Goal: Information Seeking & Learning: Learn about a topic

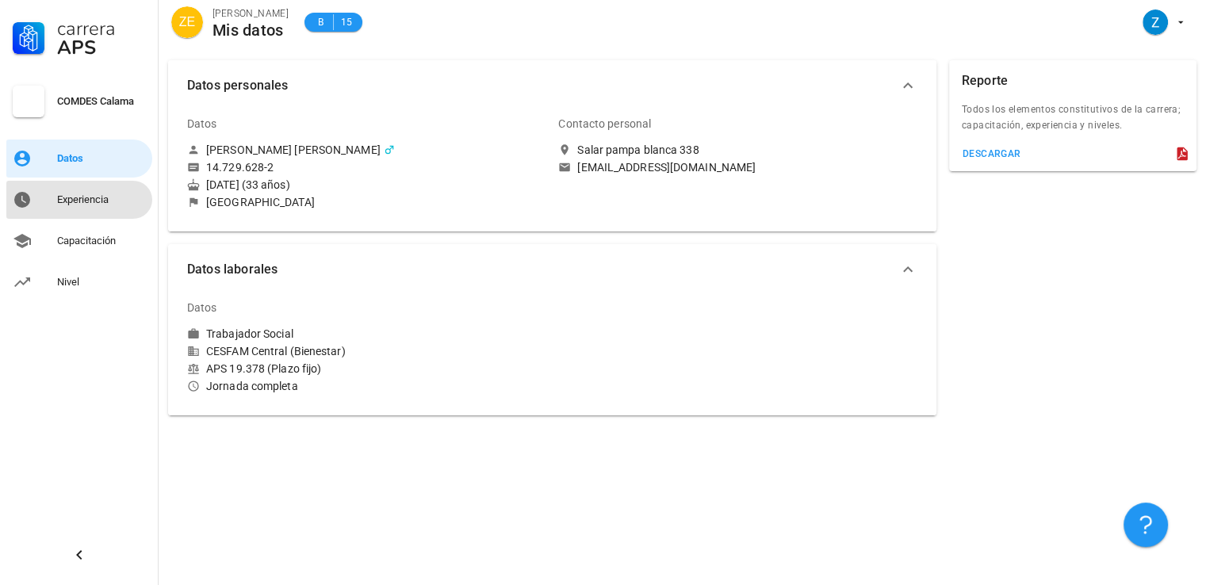
click at [108, 192] on div "Experiencia" at bounding box center [101, 199] width 89 height 25
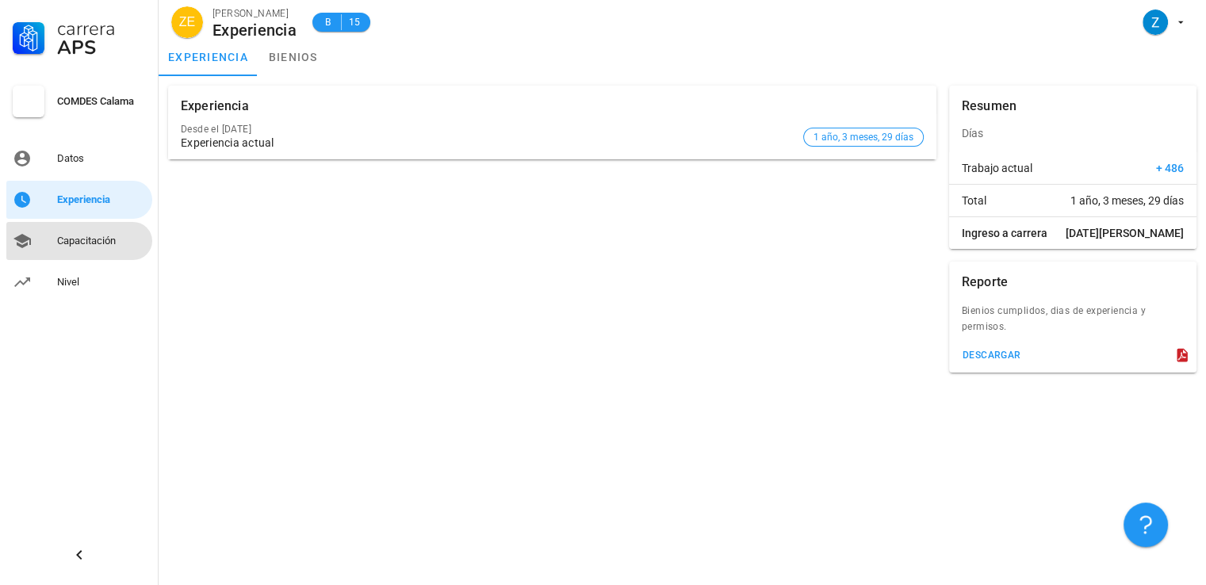
click at [86, 238] on div "Capacitación" at bounding box center [101, 241] width 89 height 13
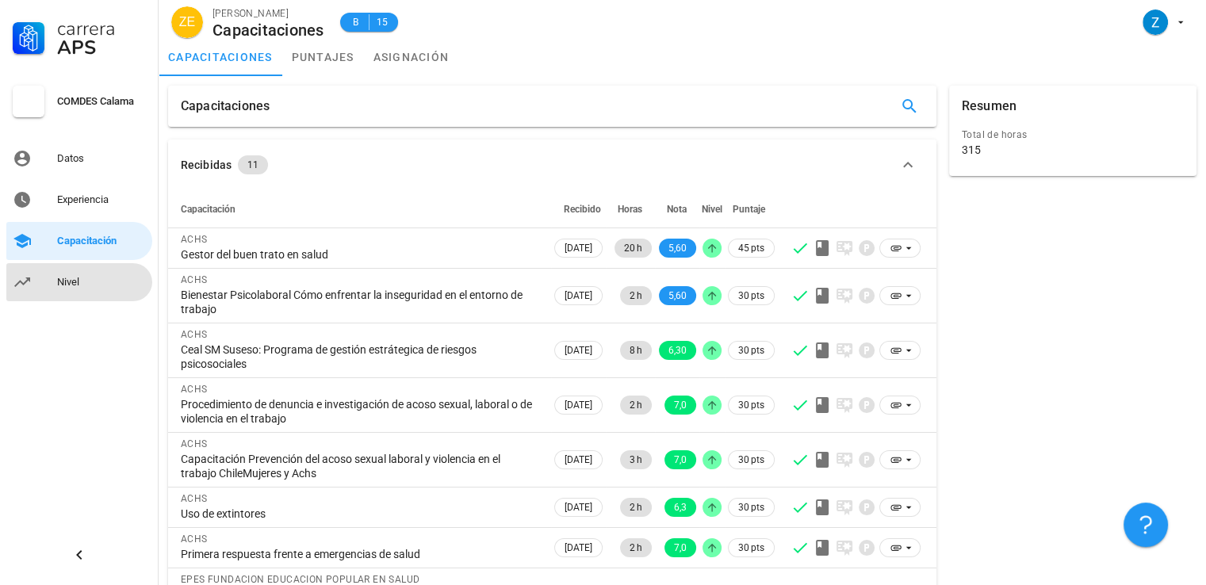
click at [93, 274] on div "Nivel" at bounding box center [101, 282] width 89 height 25
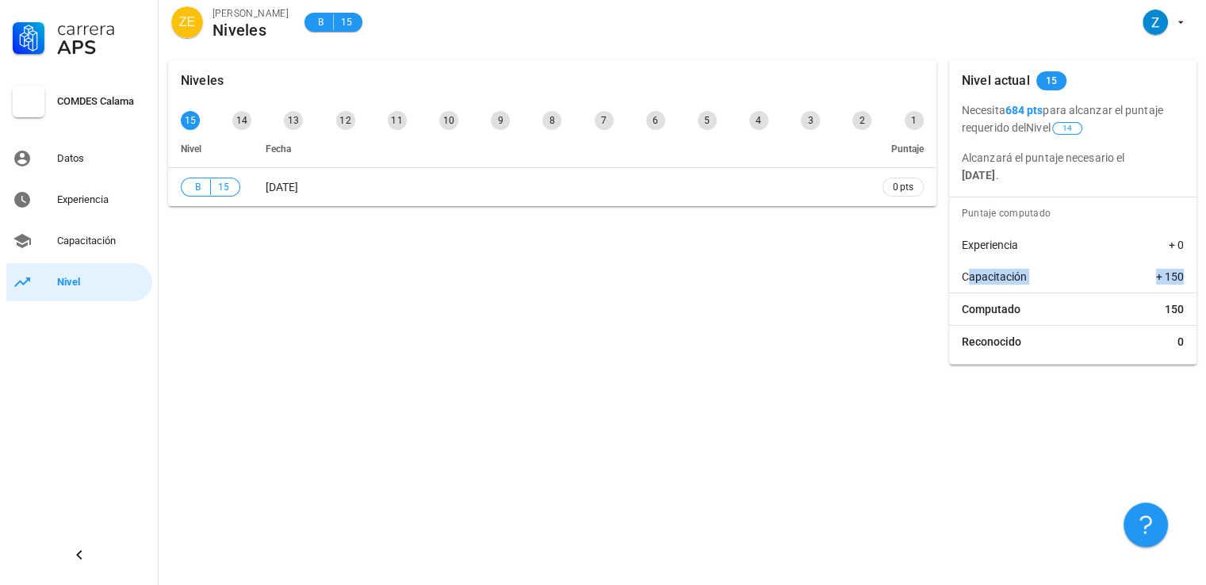
drag, startPoint x: 967, startPoint y: 278, endPoint x: 1187, endPoint y: 282, distance: 220.5
click at [1187, 282] on div "Capacitación + 150" at bounding box center [1072, 277] width 247 height 32
drag, startPoint x: 647, startPoint y: 326, endPoint x: 172, endPoint y: 243, distance: 482.1
click at [632, 324] on div "Niveles 15 14 13 12 11 10 9 8 7 6 5 4 3 2 1 Nivel Fecha Puntaje B 15 [DATE] 0 p…" at bounding box center [552, 212] width 781 height 317
click at [98, 229] on div "Capacitación" at bounding box center [101, 240] width 89 height 25
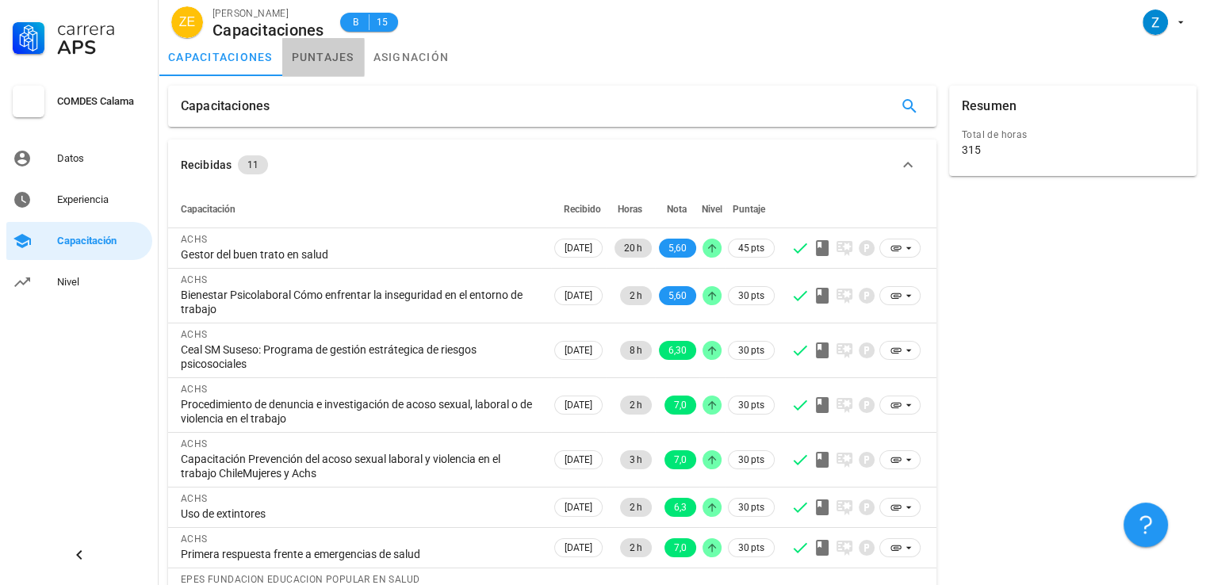
click at [345, 49] on link "puntajes" at bounding box center [323, 57] width 82 height 38
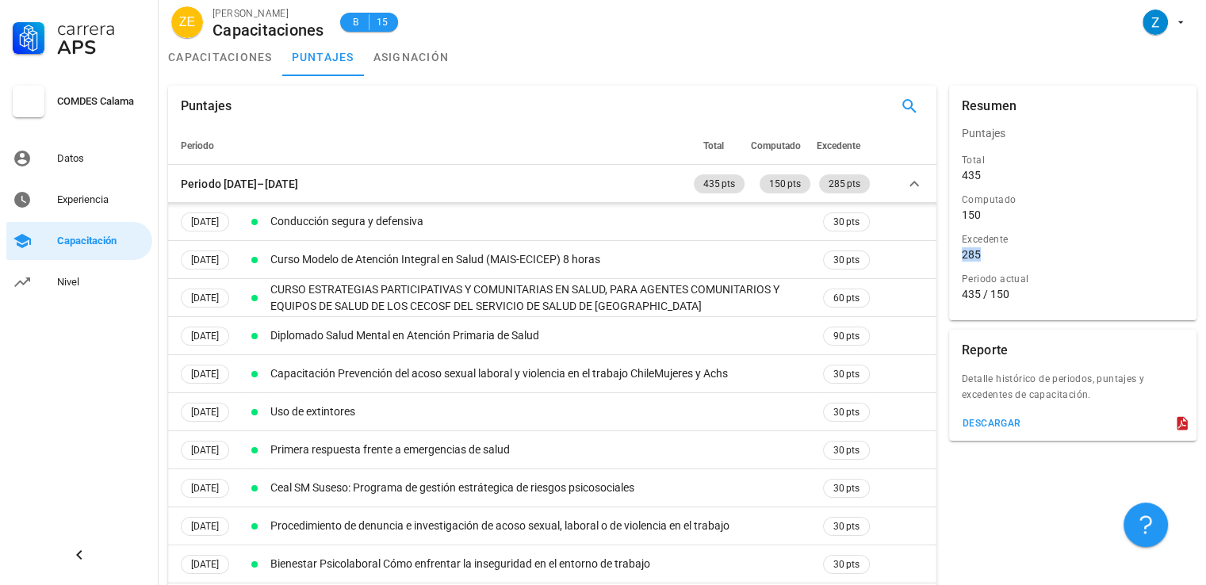
drag, startPoint x: 985, startPoint y: 253, endPoint x: 958, endPoint y: 255, distance: 27.0
click at [959, 255] on div "Excedente 285" at bounding box center [1073, 248] width 228 height 40
click at [967, 259] on div "285" at bounding box center [971, 254] width 19 height 14
click at [985, 222] on div "Computado 150" at bounding box center [1073, 209] width 228 height 40
click at [90, 204] on div "Experiencia" at bounding box center [101, 199] width 89 height 13
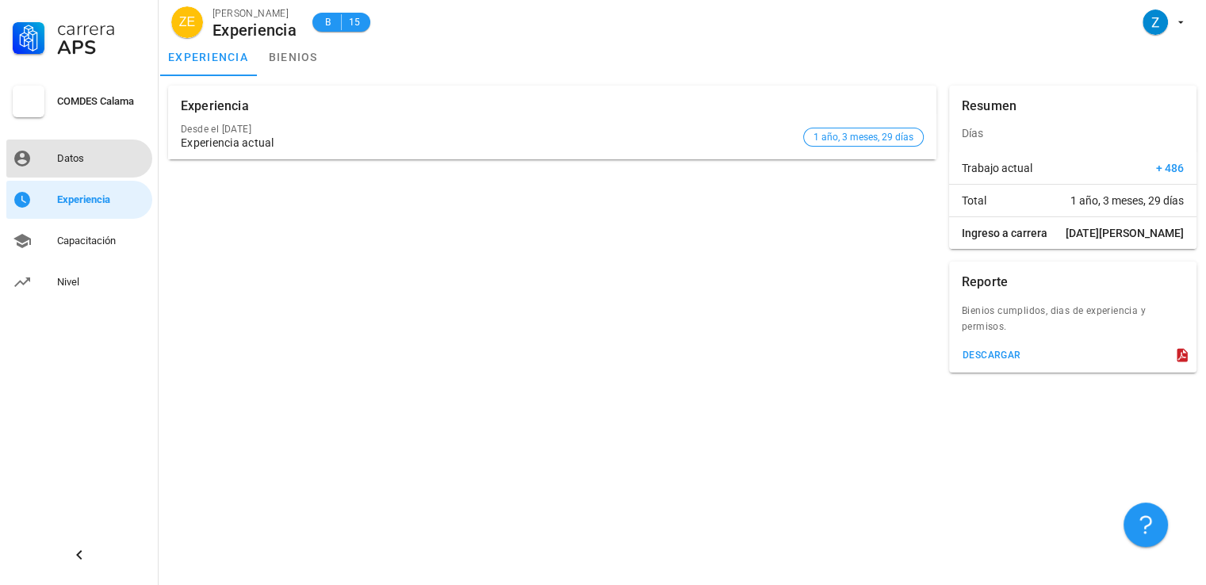
click at [93, 162] on div "Datos" at bounding box center [101, 158] width 89 height 13
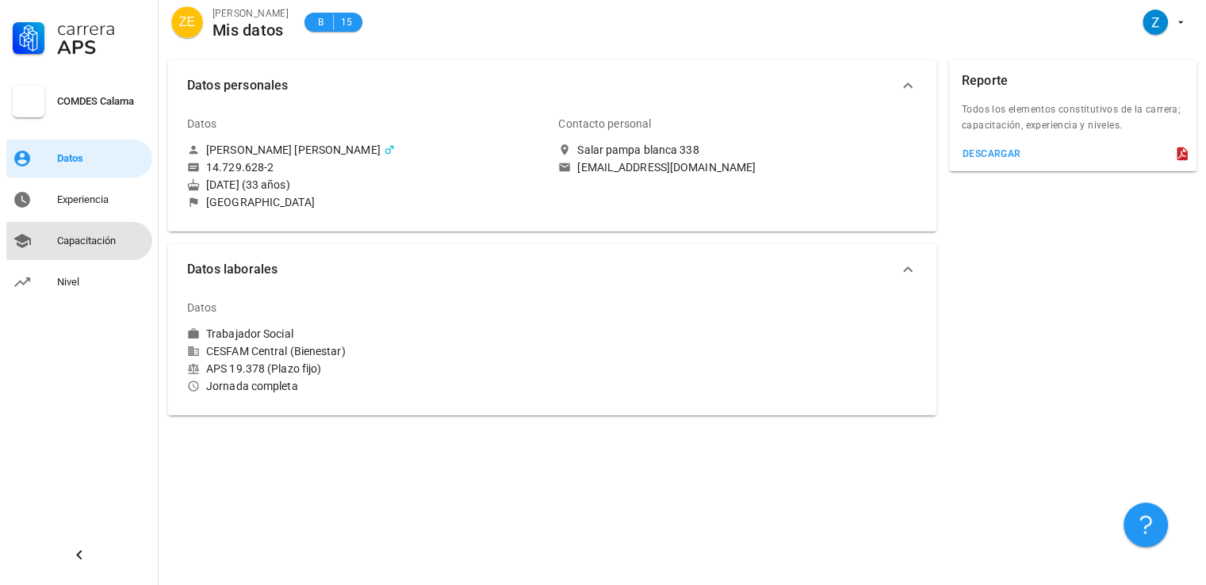
click at [102, 235] on div "Capacitación" at bounding box center [101, 241] width 89 height 13
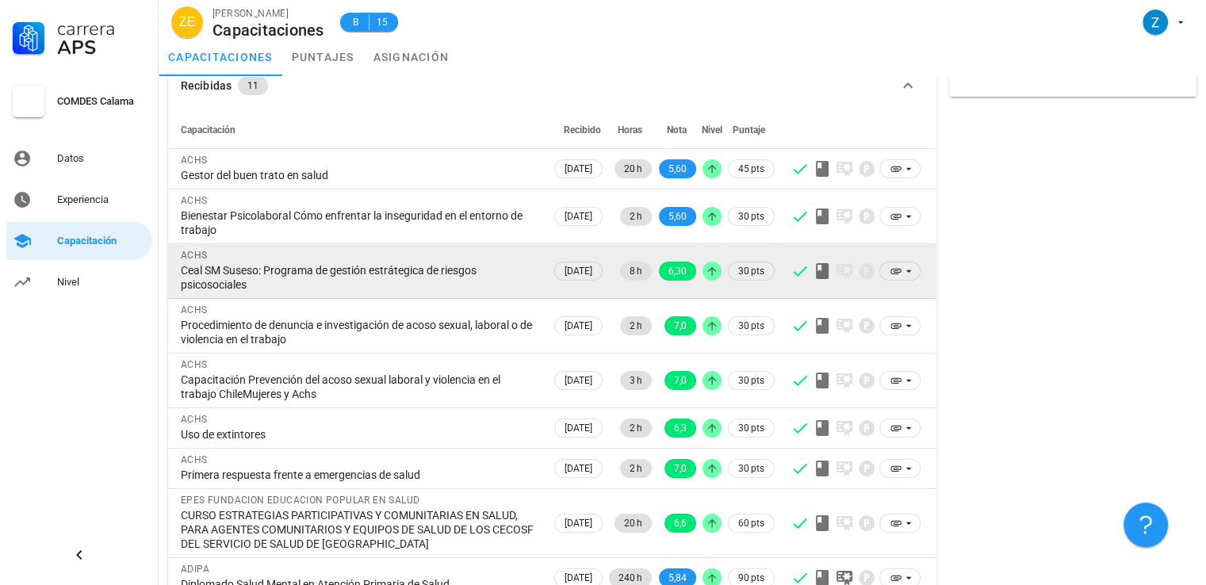
scroll to position [159, 0]
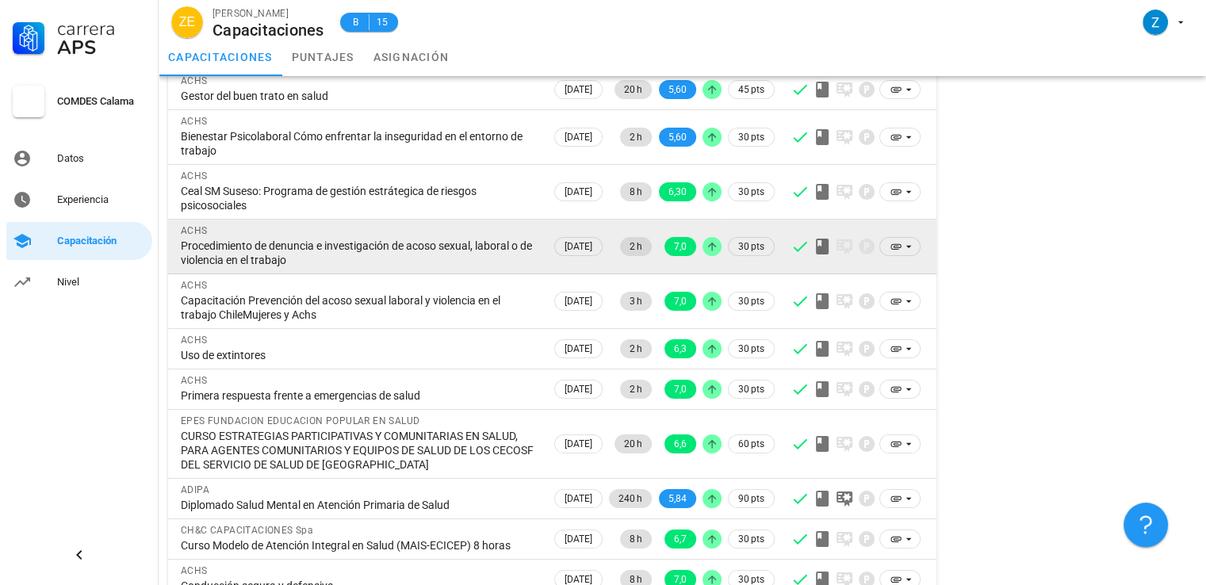
click at [631, 254] on td "2 h" at bounding box center [630, 247] width 49 height 55
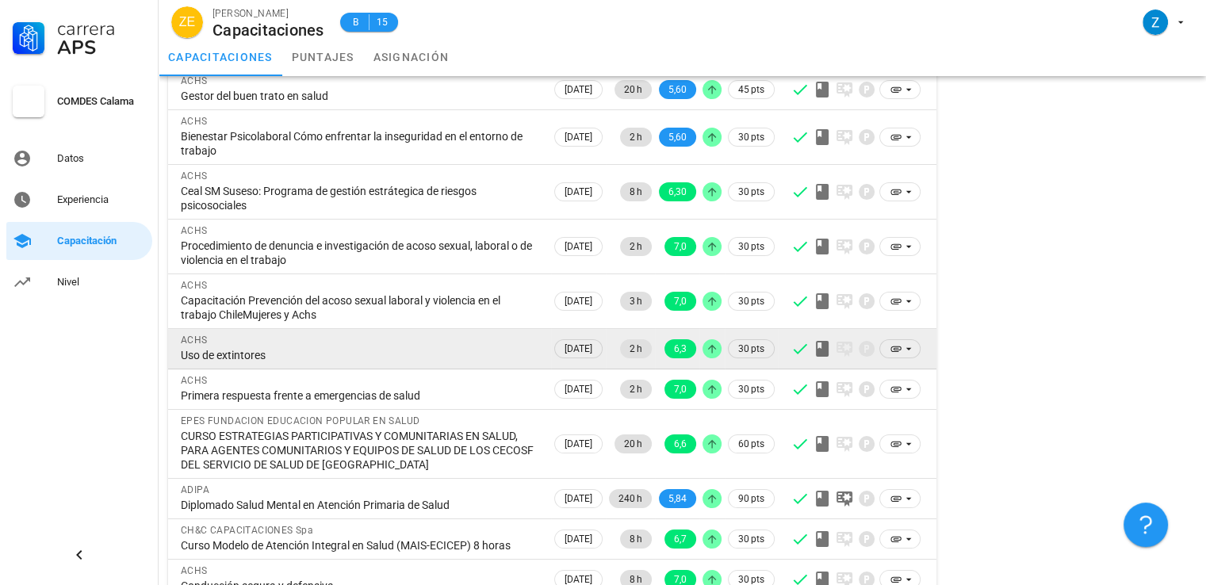
click at [239, 354] on div "Uso de extintores" at bounding box center [360, 355] width 358 height 14
click at [197, 353] on div "Uso de extintores" at bounding box center [360, 355] width 358 height 14
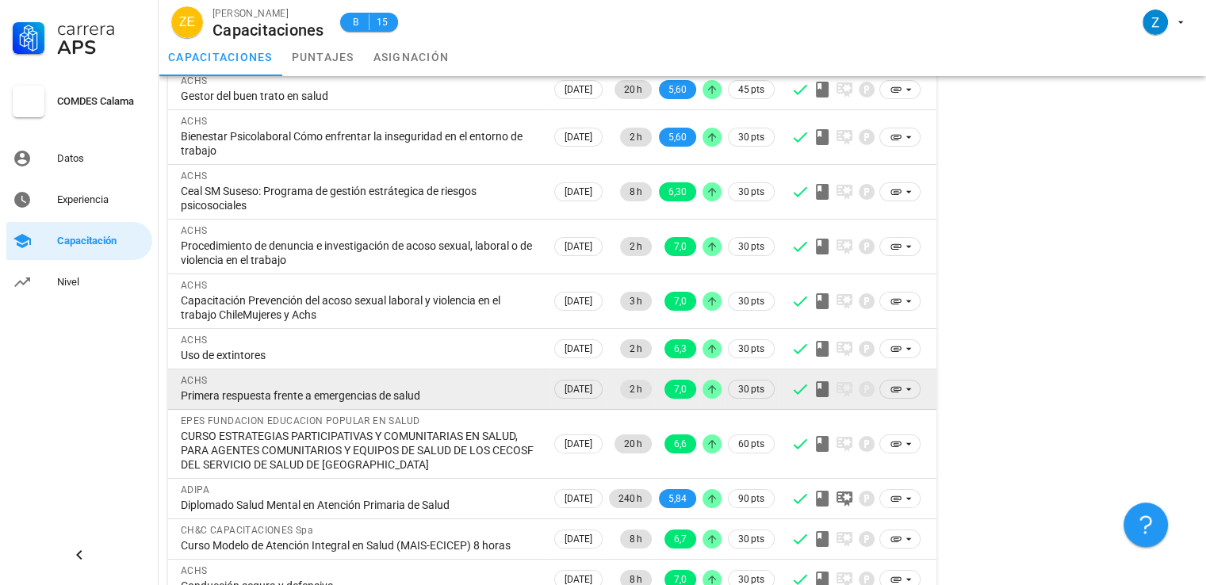
click at [199, 400] on div "Primera respuesta frente a emergencias de salud" at bounding box center [360, 396] width 358 height 14
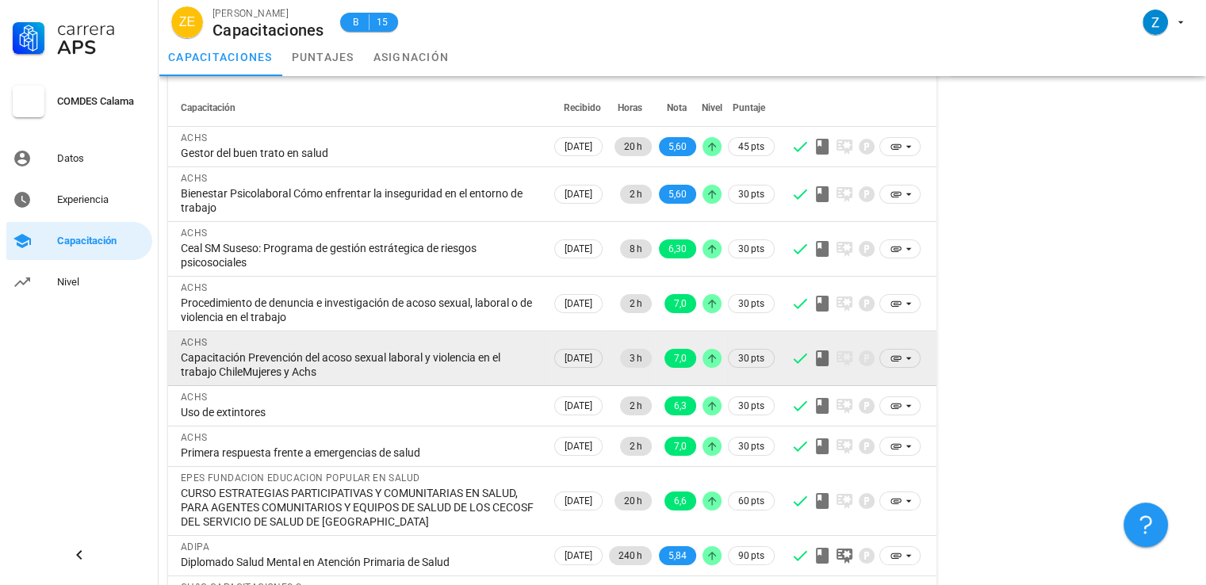
scroll to position [181, 0]
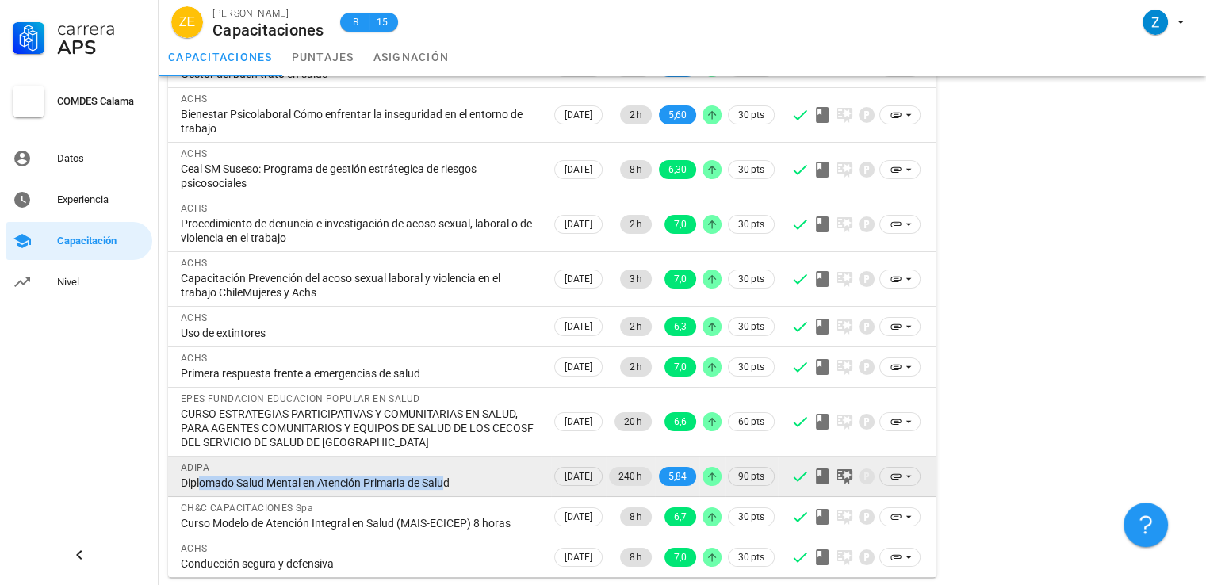
drag, startPoint x: 197, startPoint y: 477, endPoint x: 443, endPoint y: 486, distance: 246.0
click at [443, 486] on div "Diplomado Salud Mental en Atención Primaria de Salud" at bounding box center [360, 483] width 358 height 14
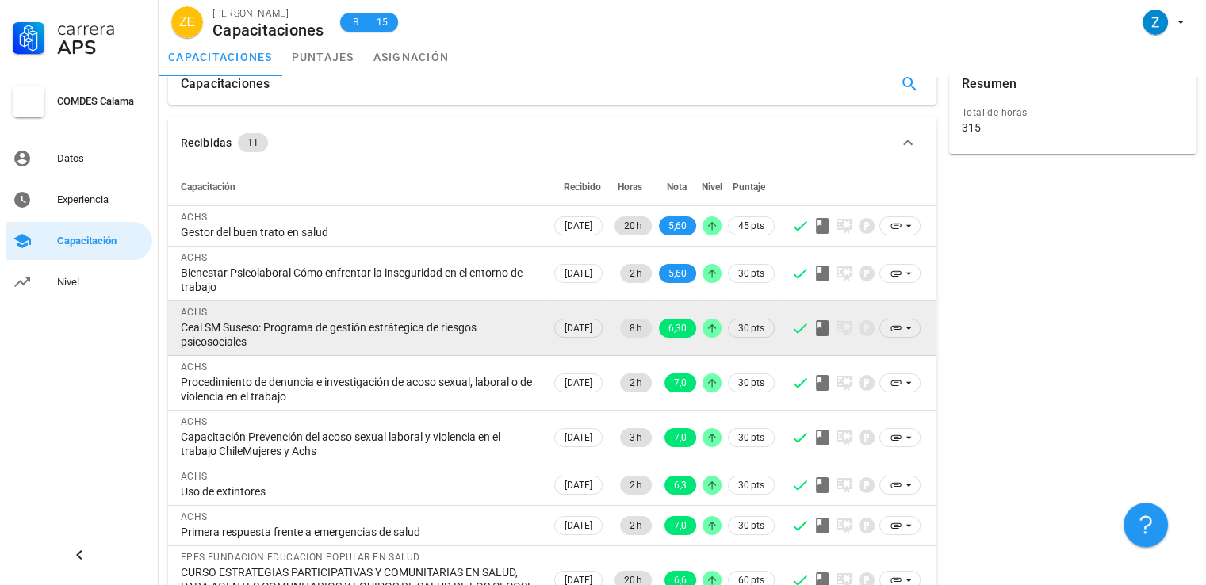
scroll to position [0, 0]
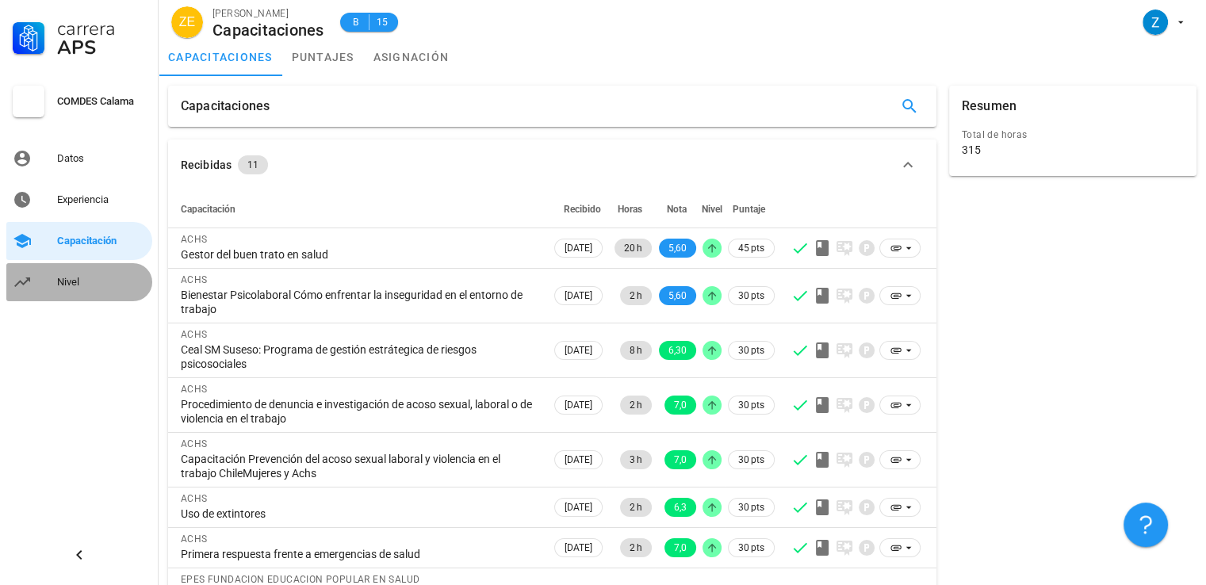
click at [70, 290] on div "Nivel" at bounding box center [101, 282] width 89 height 25
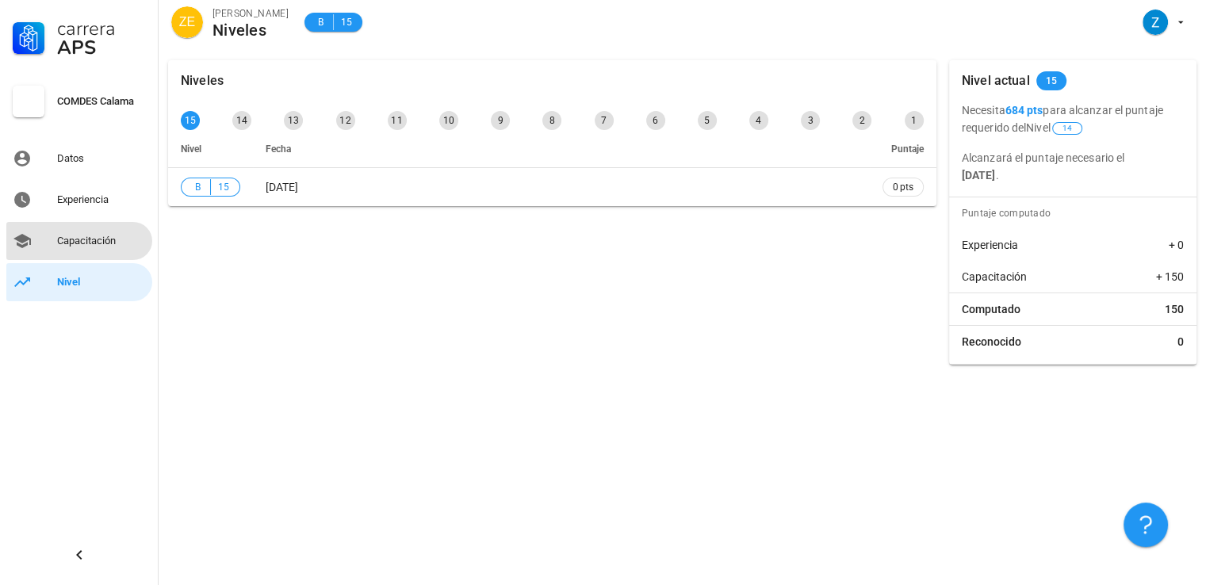
click at [105, 232] on div "Capacitación" at bounding box center [101, 240] width 89 height 25
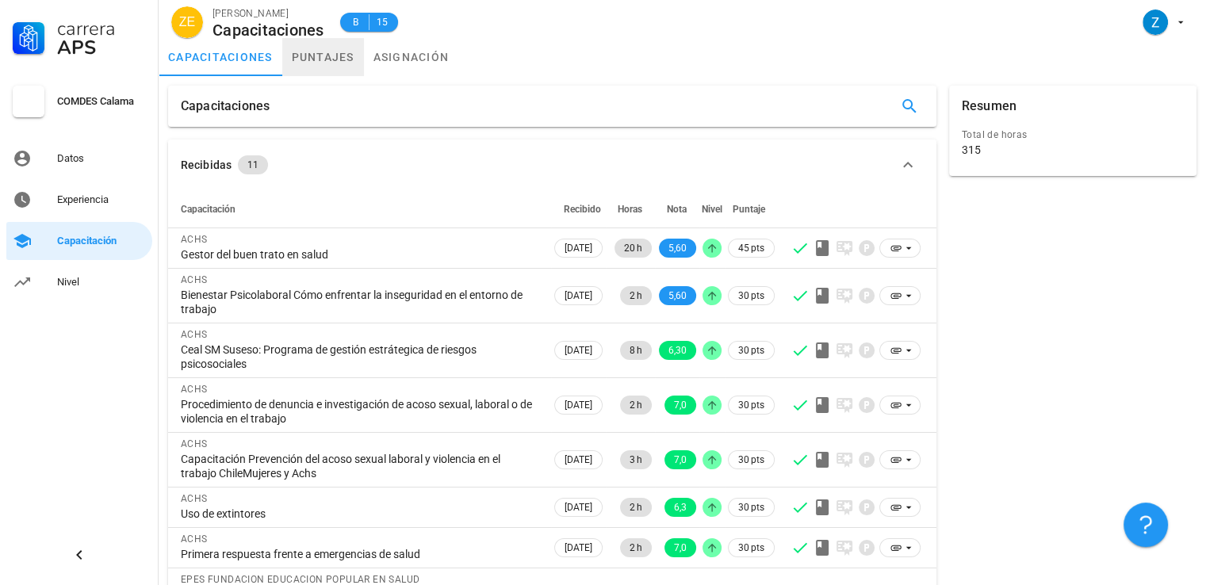
click at [321, 62] on link "puntajes" at bounding box center [323, 57] width 82 height 38
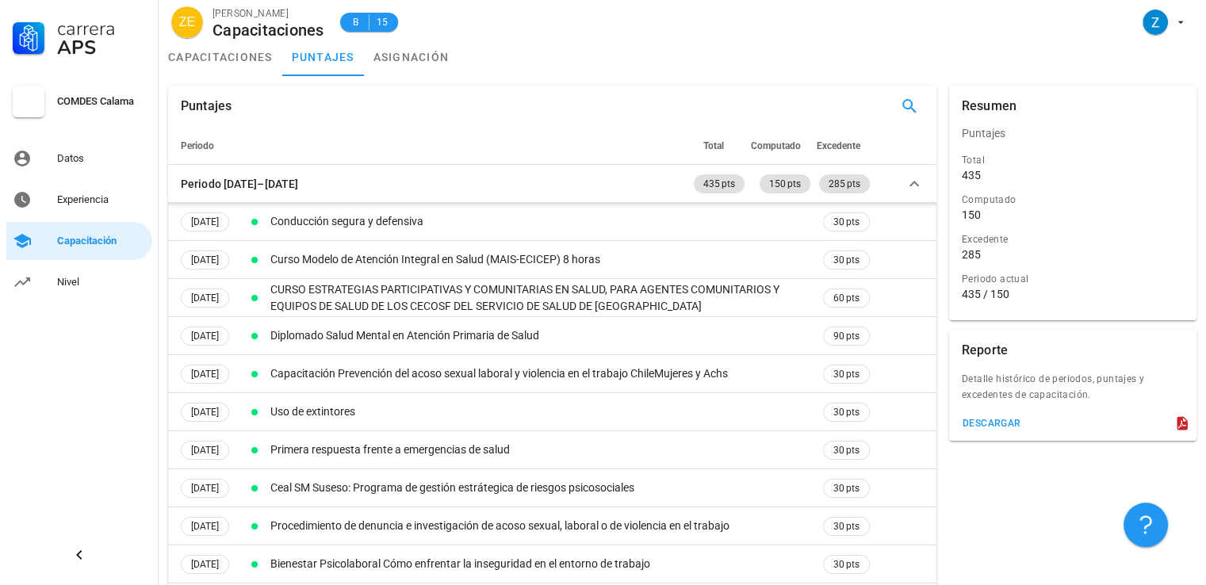
click at [975, 255] on div "285" at bounding box center [971, 254] width 19 height 14
